Goal: Find specific page/section: Find specific page/section

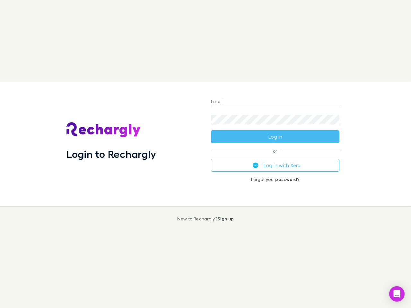
click at [206, 154] on div "Login to Rechargly" at bounding box center [133, 144] width 145 height 125
click at [275, 102] on input "Email" at bounding box center [275, 102] width 129 height 10
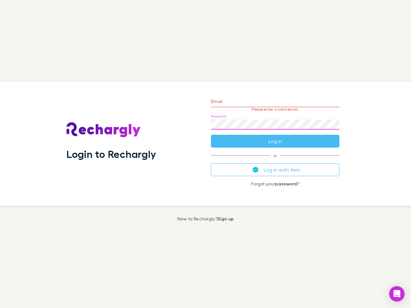
click at [275, 137] on form "Email Please enter a valid email. Password Log in" at bounding box center [275, 120] width 129 height 56
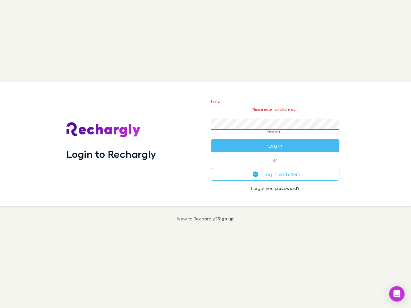
click at [275, 165] on div "Email Please enter a valid email. Password Please fill Log in or Log in with Xe…" at bounding box center [275, 144] width 139 height 125
click at [397, 294] on icon "Open Intercom Messenger" at bounding box center [397, 294] width 7 height 8
